Goal: Entertainment & Leisure: Consume media (video, audio)

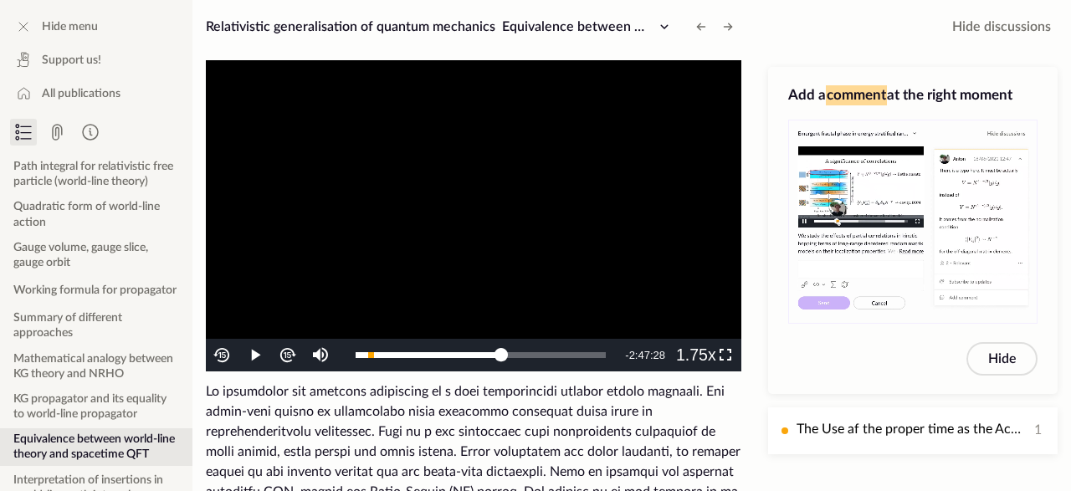
scroll to position [141, 0]
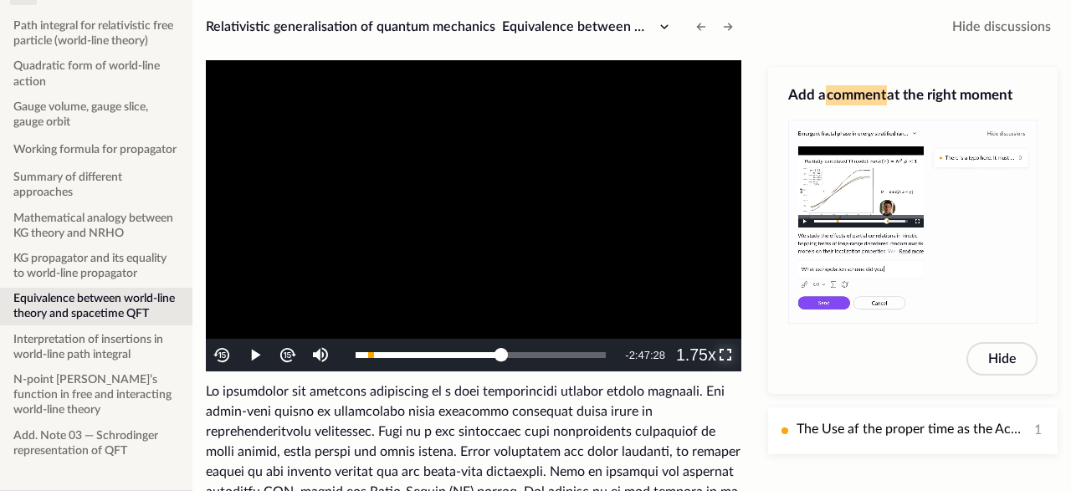
click at [725, 356] on span "Video Player" at bounding box center [725, 356] width 0 height 0
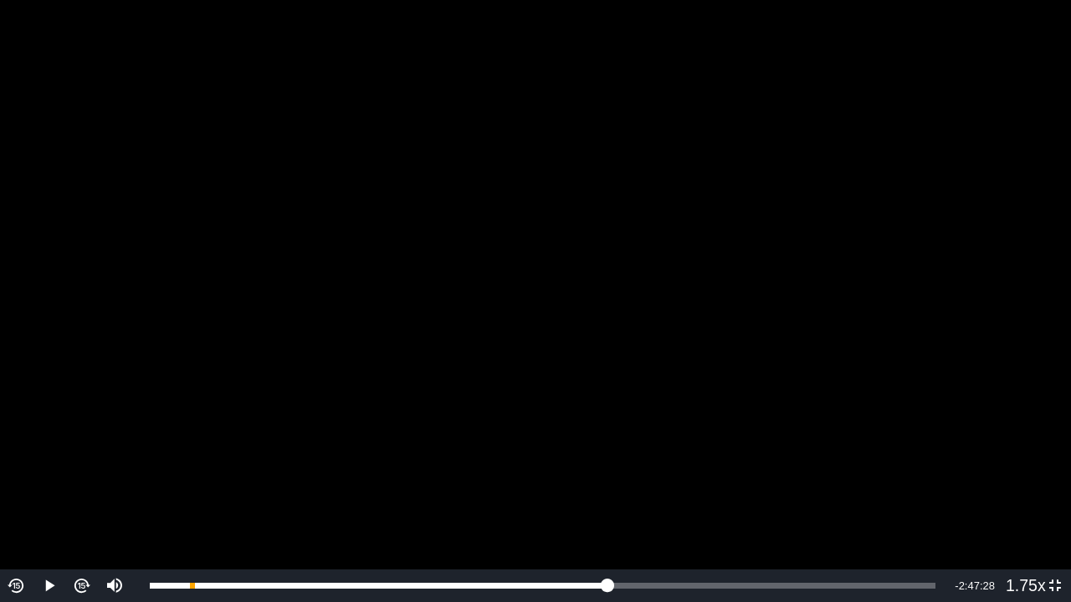
click at [737, 390] on video "To view this video please enable JavaScript, and consider upgrading to a web br…" at bounding box center [535, 301] width 1071 height 602
click at [607, 490] on div "3:54:19" at bounding box center [379, 586] width 458 height 6
click at [690, 474] on video "To view this video please enable JavaScript, and consider upgrading to a web br…" at bounding box center [535, 301] width 1071 height 602
click at [573, 240] on video "To view this video please enable JavaScript, and consider upgrading to a web br…" at bounding box center [535, 301] width 1071 height 602
click at [841, 217] on video "To view this video please enable JavaScript, and consider upgrading to a web br…" at bounding box center [535, 301] width 1071 height 602
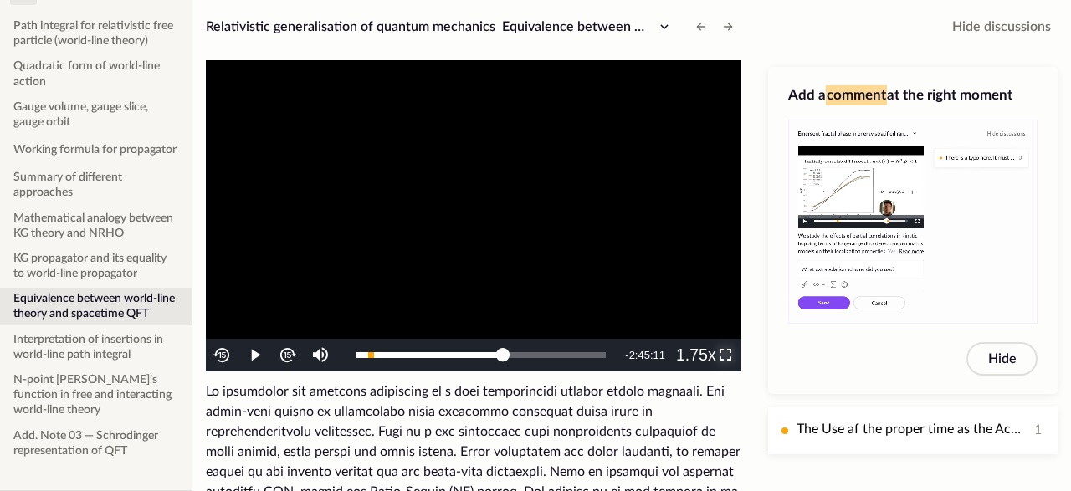
click at [725, 356] on span "Video Player" at bounding box center [725, 356] width 0 height 0
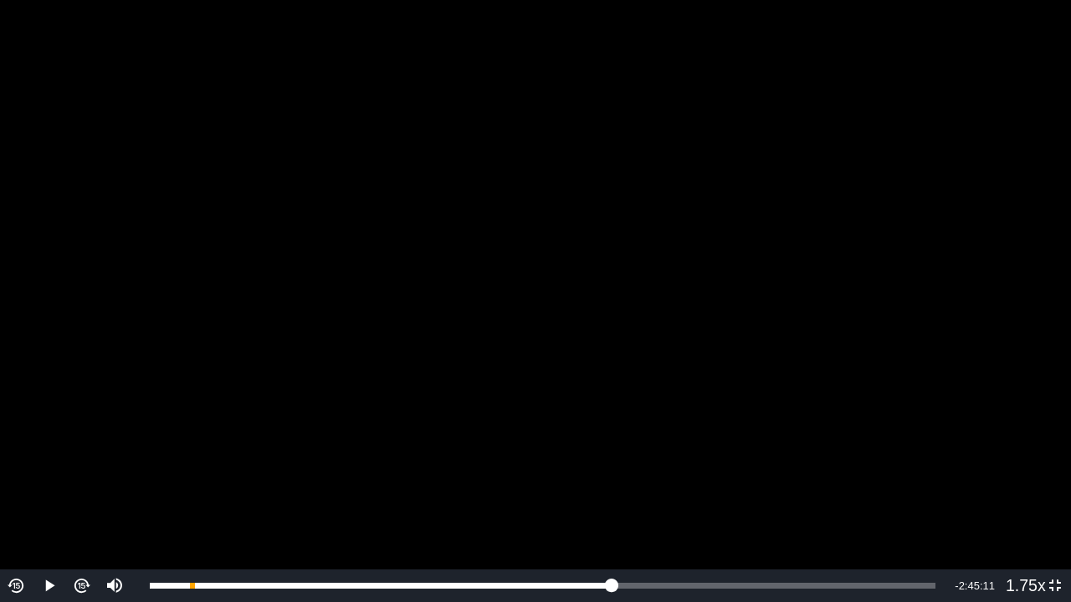
click at [639, 300] on video "To view this video please enable JavaScript, and consider upgrading to a web br…" at bounding box center [535, 301] width 1071 height 602
click at [769, 325] on video "To view this video please enable JavaScript, and consider upgrading to a web br…" at bounding box center [535, 301] width 1071 height 602
click at [802, 320] on video "To view this video please enable JavaScript, and consider upgrading to a web br…" at bounding box center [535, 301] width 1071 height 602
click at [616, 490] on div "3:57:36" at bounding box center [383, 586] width 466 height 6
click at [710, 426] on video "To view this video please enable JavaScript, and consider upgrading to a web br…" at bounding box center [535, 301] width 1071 height 602
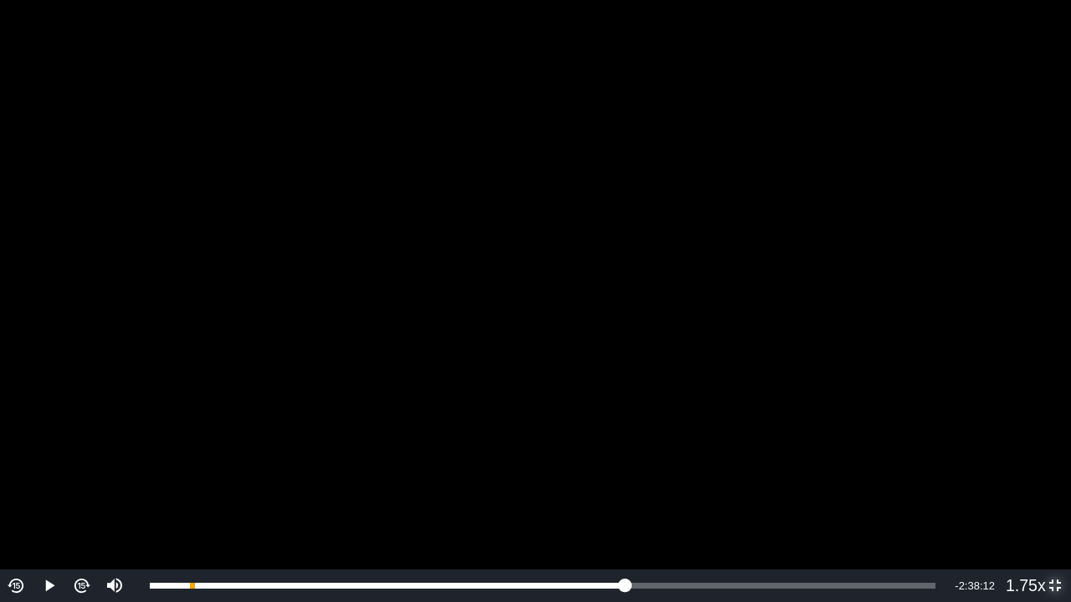
click at [1055, 490] on span "Video Player" at bounding box center [1055, 587] width 0 height 0
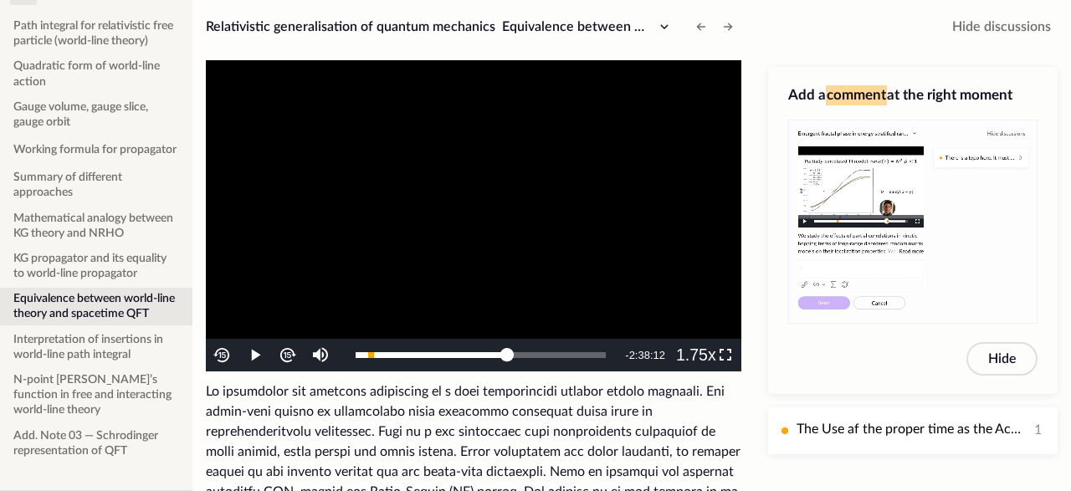
click at [677, 279] on video "To view this video please enable JavaScript, and consider upgrading to a web br…" at bounding box center [473, 215] width 535 height 311
click at [582, 259] on video "To view this video please enable JavaScript, and consider upgrading to a web br…" at bounding box center [473, 215] width 535 height 311
